Goal: Transaction & Acquisition: Purchase product/service

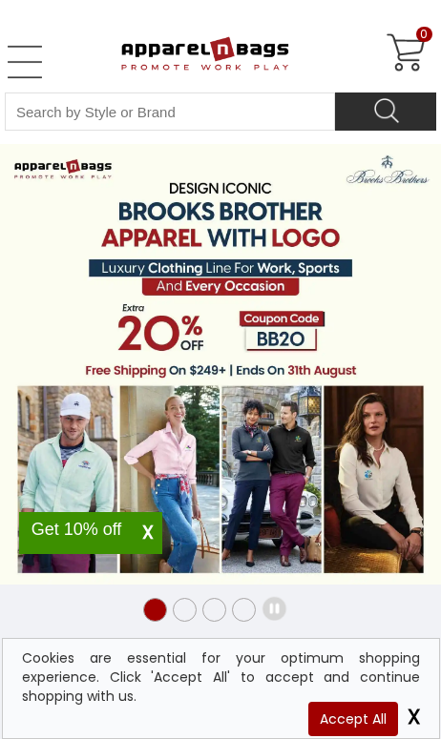
click at [38, 51] on link "Open Left Menu" at bounding box center [25, 62] width 38 height 38
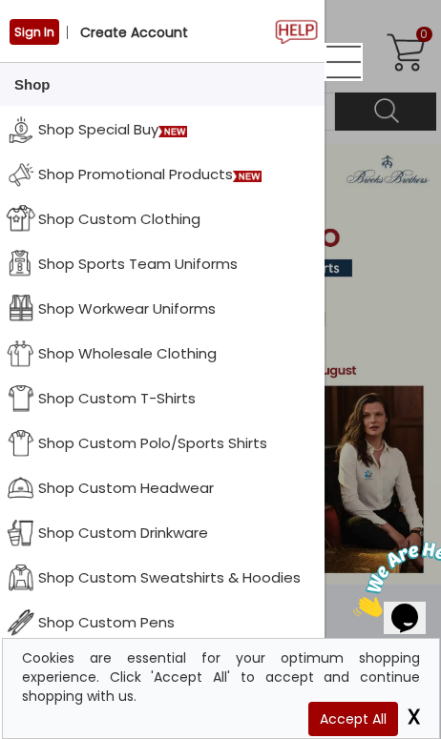
click at [415, 717] on span "X" at bounding box center [410, 717] width 18 height 30
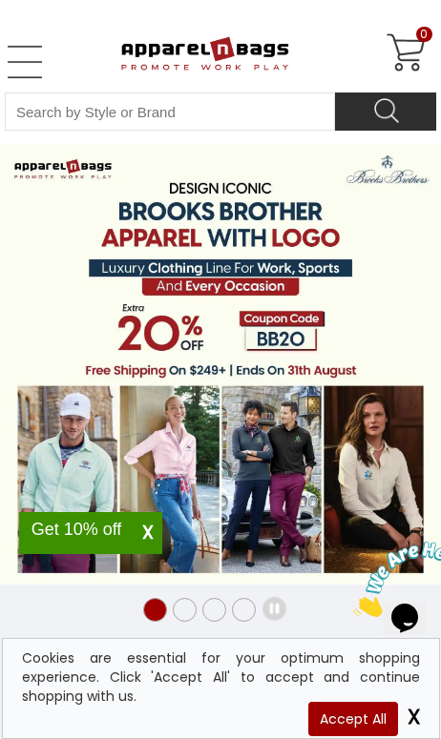
click at [412, 715] on span "X" at bounding box center [410, 717] width 18 height 30
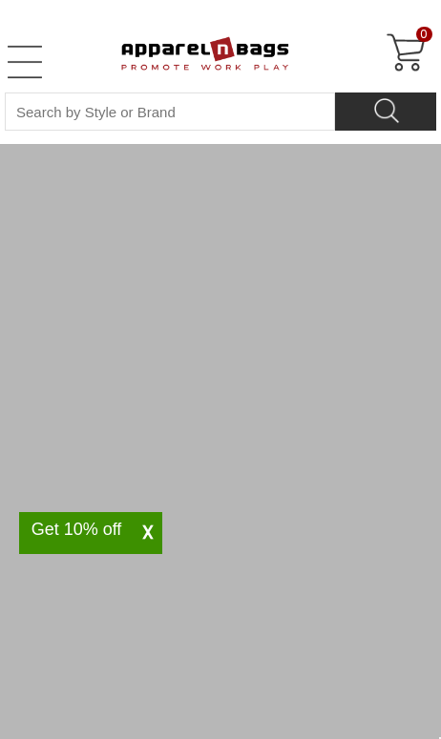
scroll to position [37, 0]
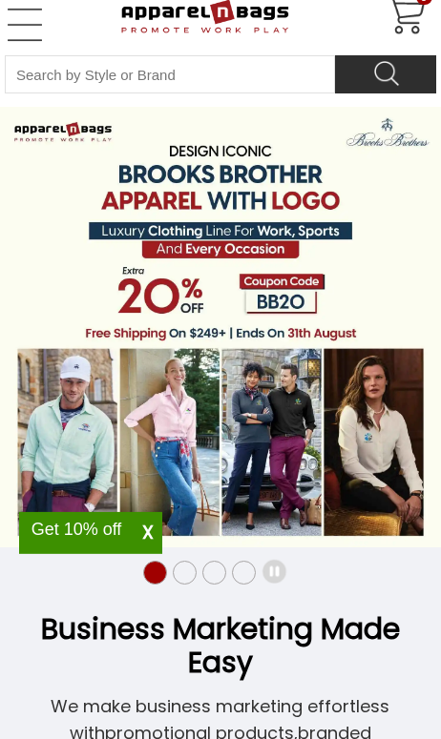
click at [9, 39] on link "Open Left Menu" at bounding box center [25, 25] width 38 height 38
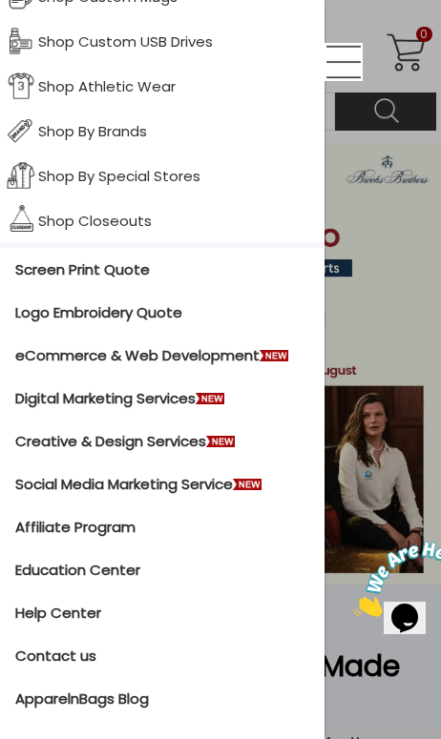
scroll to position [672, 0]
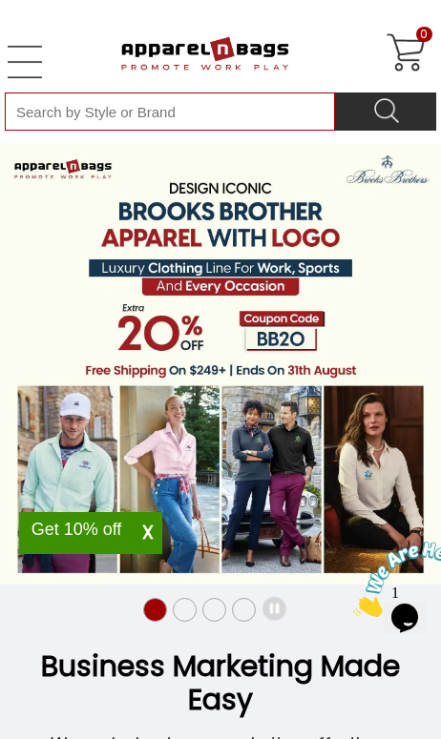
click at [48, 117] on input "Search By Style or Brand" at bounding box center [170, 111] width 330 height 38
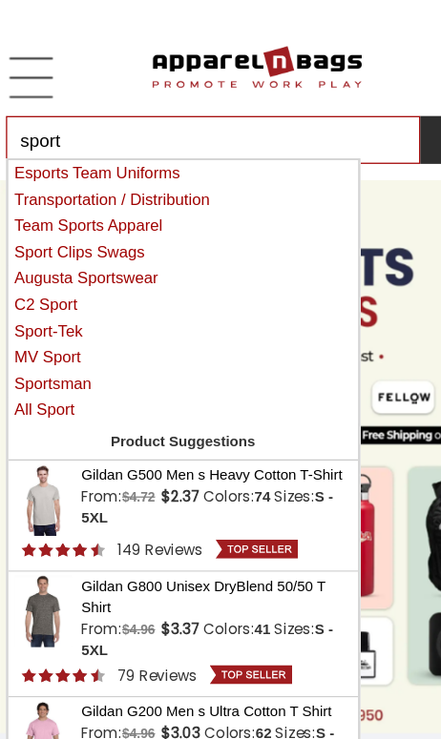
type input "sport"
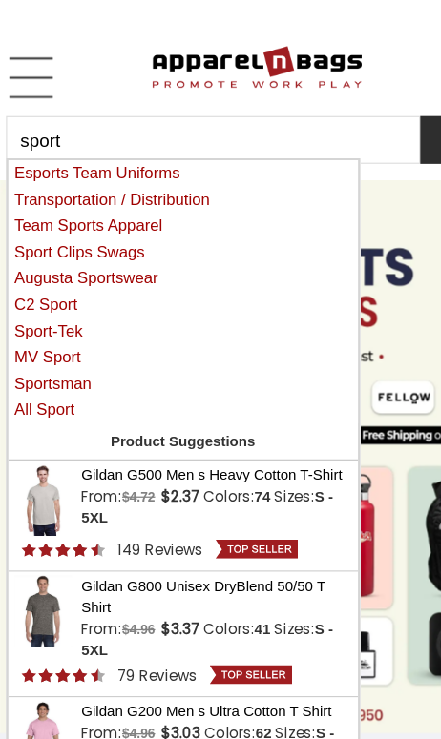
click at [34, 258] on div "Sport-Tek" at bounding box center [150, 264] width 278 height 15
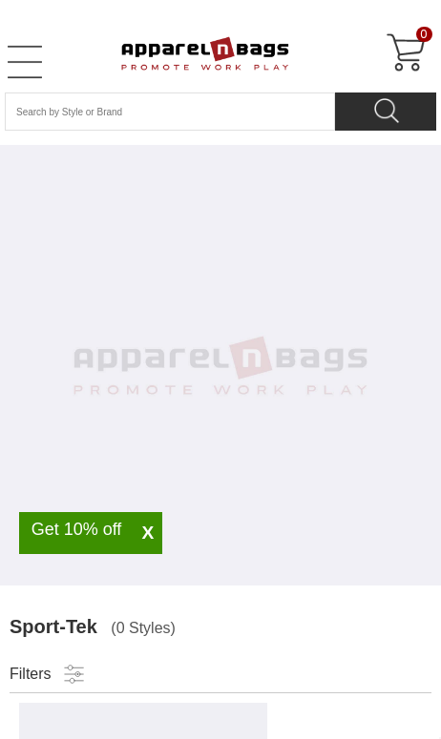
select select "48"
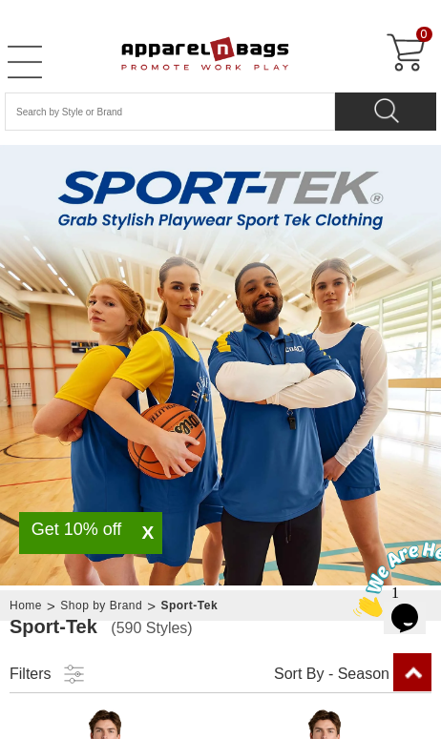
scroll to position [468, 0]
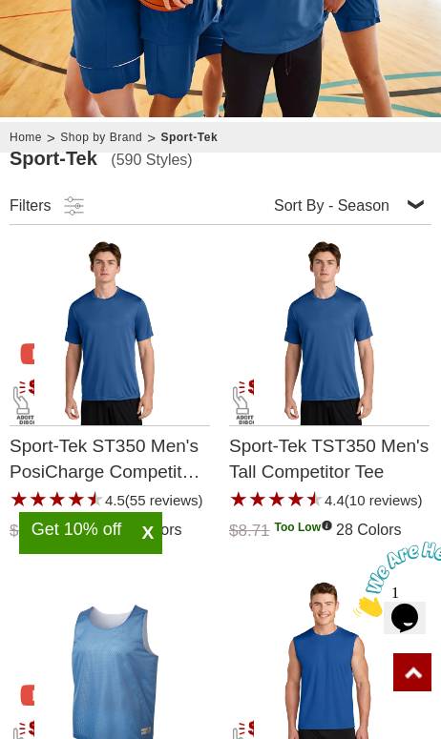
click at [64, 207] on link at bounding box center [71, 206] width 29 height 28
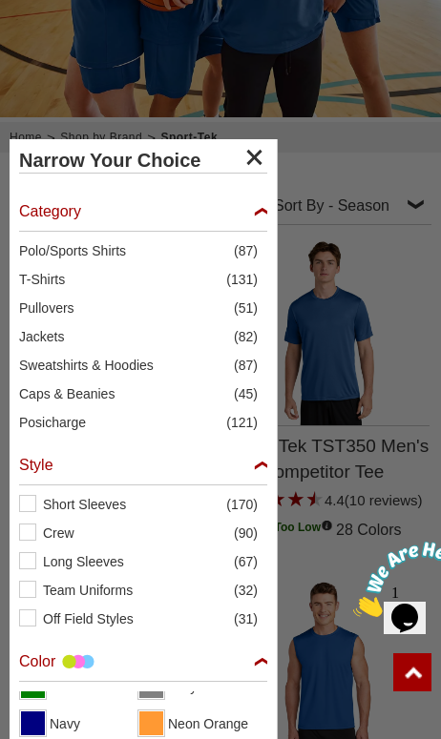
scroll to position [92, 0]
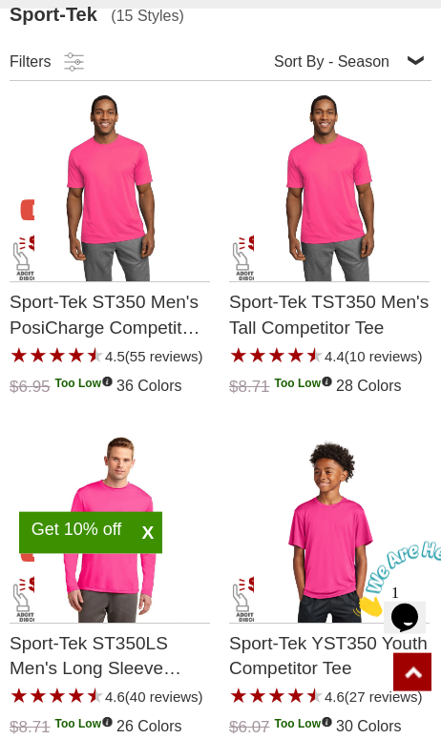
scroll to position [617, 0]
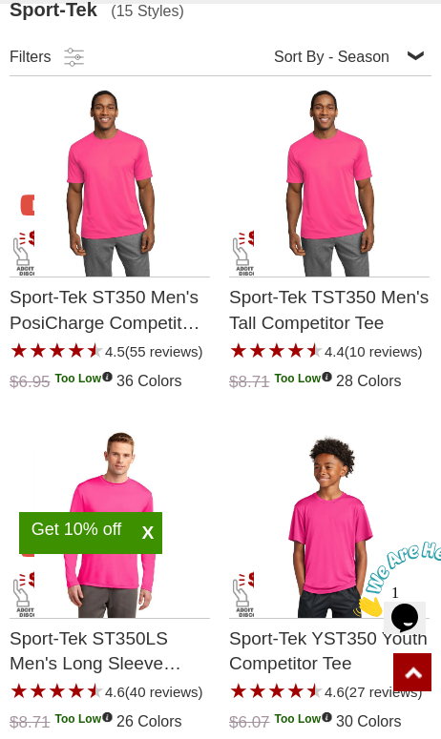
click at [359, 557] on img "Sport-Tek YST350 Youth Competitor Tee with a 4.6 Star Rating 27Product Review a…" at bounding box center [329, 524] width 150 height 188
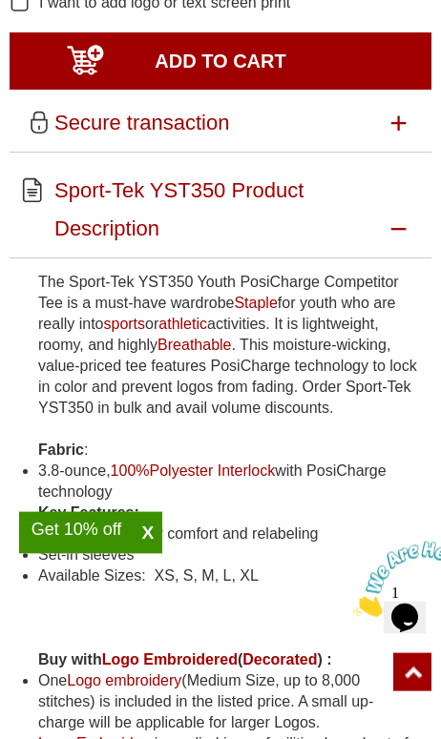
scroll to position [973, 0]
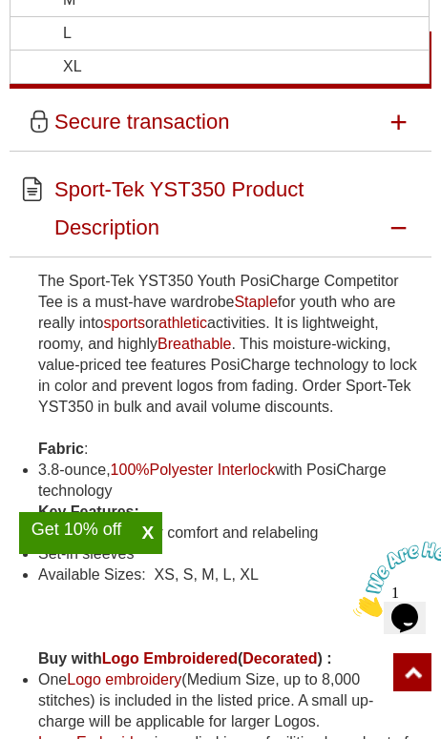
click at [225, 51] on li "L" at bounding box center [219, 33] width 418 height 33
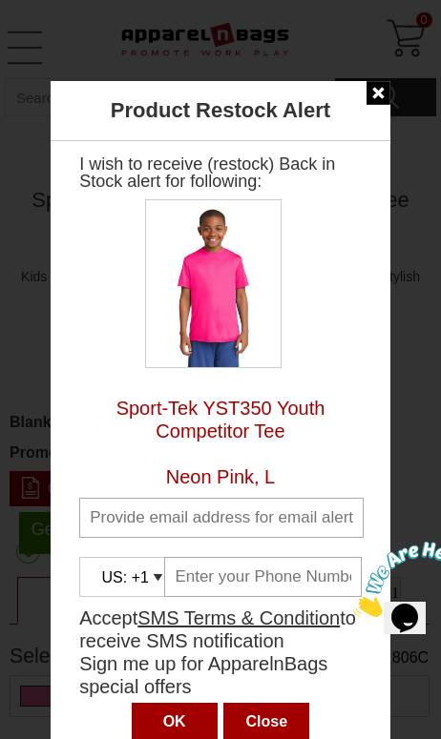
scroll to position [0, 0]
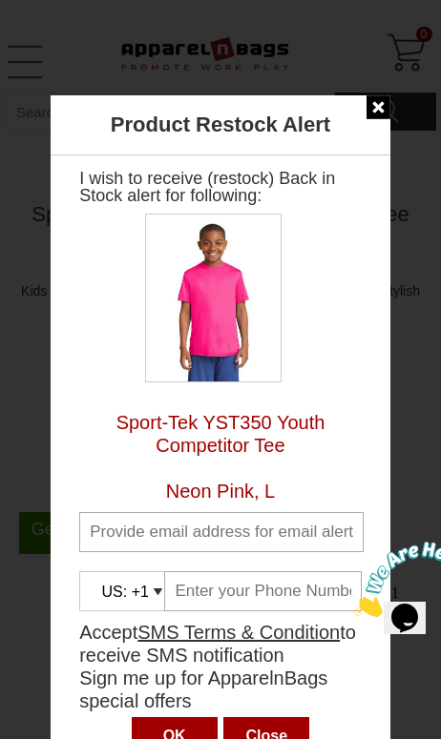
click at [237, 585] on input "text" at bounding box center [262, 591] width 196 height 40
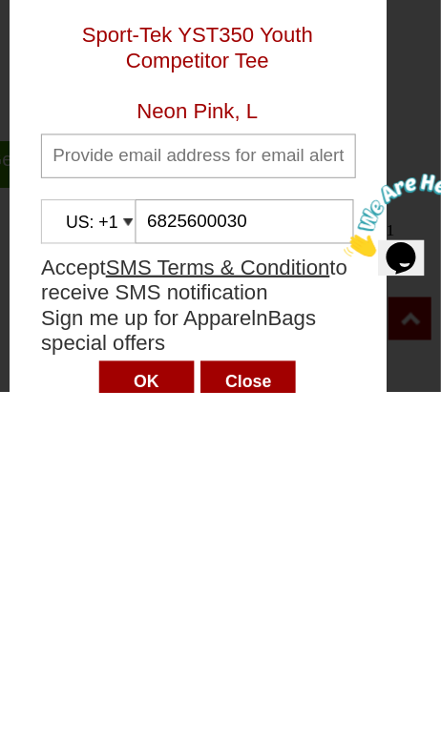
type input "6825600030"
click at [138, 710] on input "OK" at bounding box center [175, 729] width 86 height 38
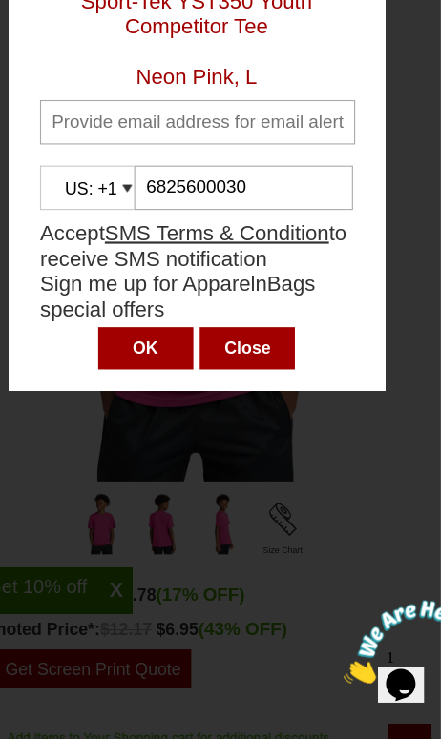
scroll to position [421, 0]
